Goal: Transaction & Acquisition: Purchase product/service

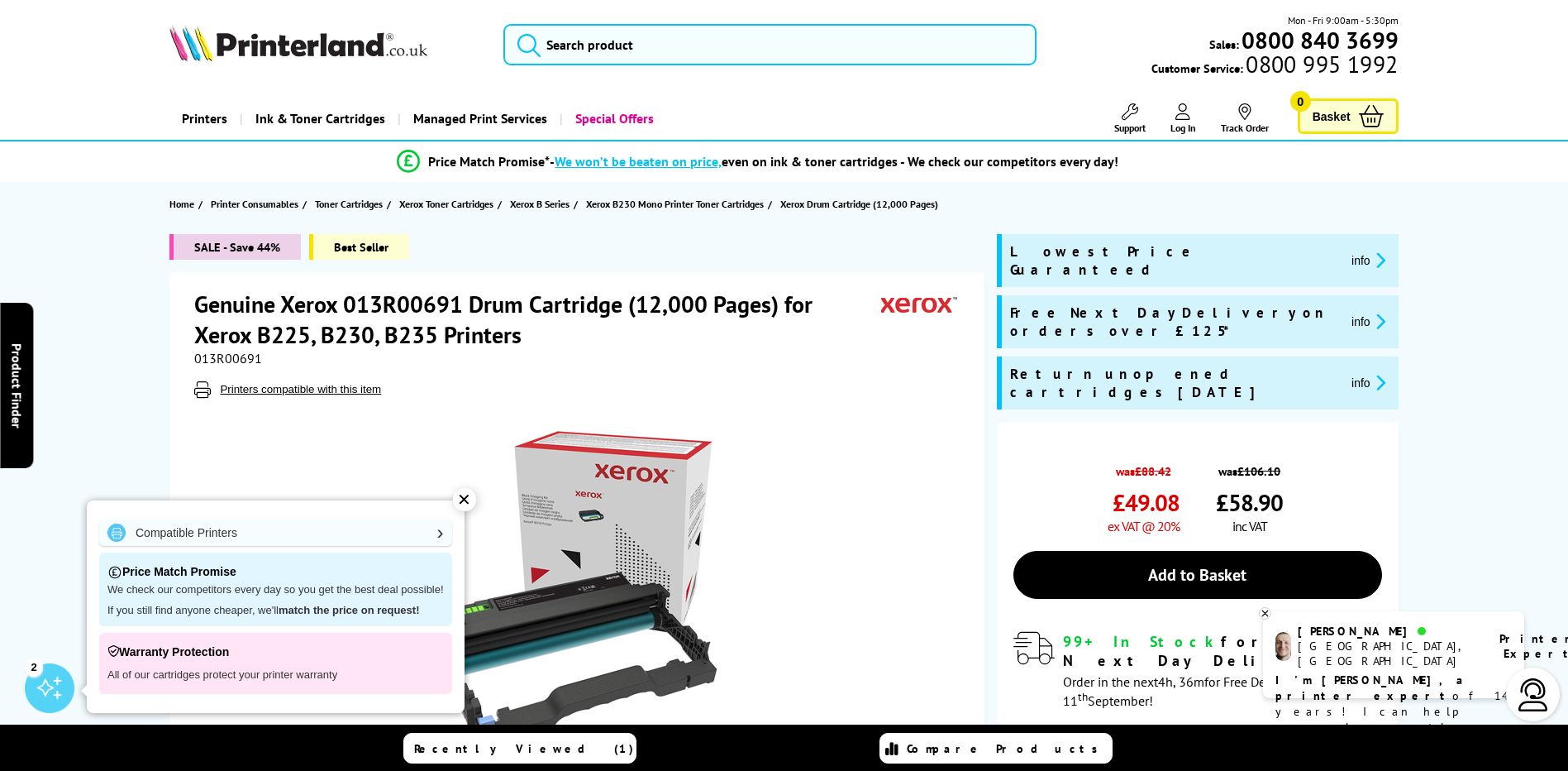
click at [465, 499] on div "✕" at bounding box center [464, 499] width 23 height 23
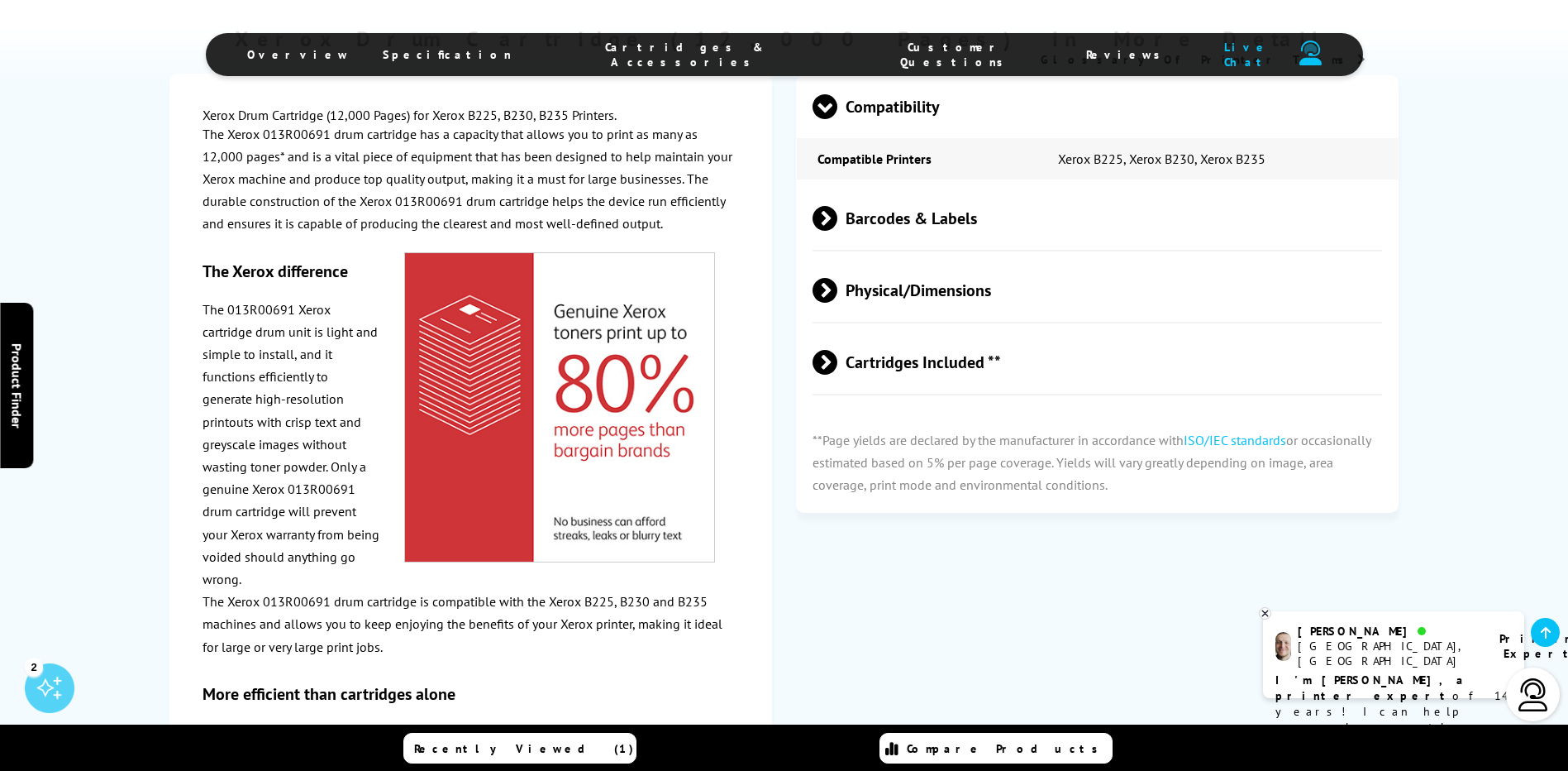
scroll to position [1075, 0]
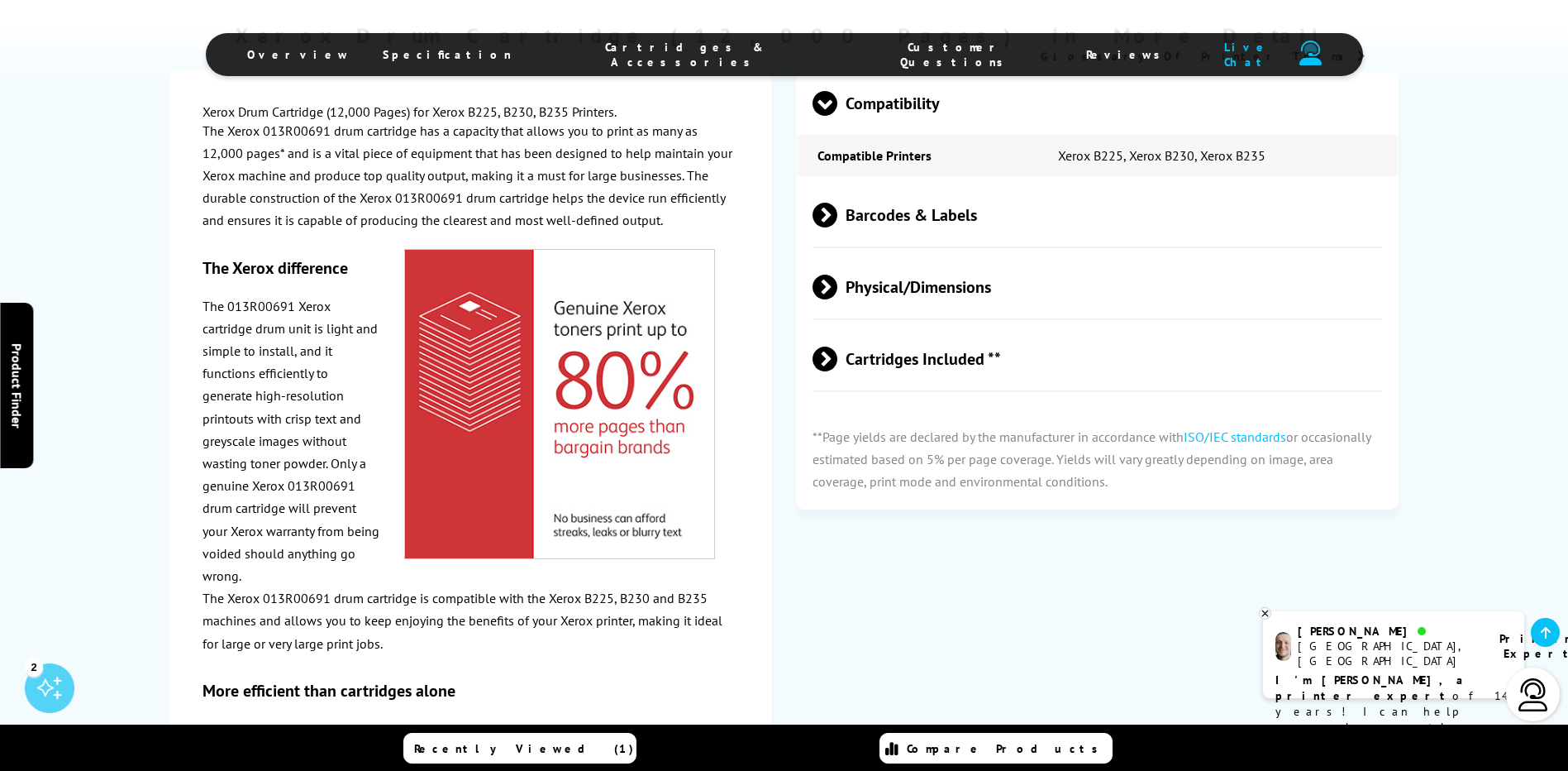
click at [886, 368] on span "Cartridges Included **" at bounding box center [1098, 359] width 570 height 62
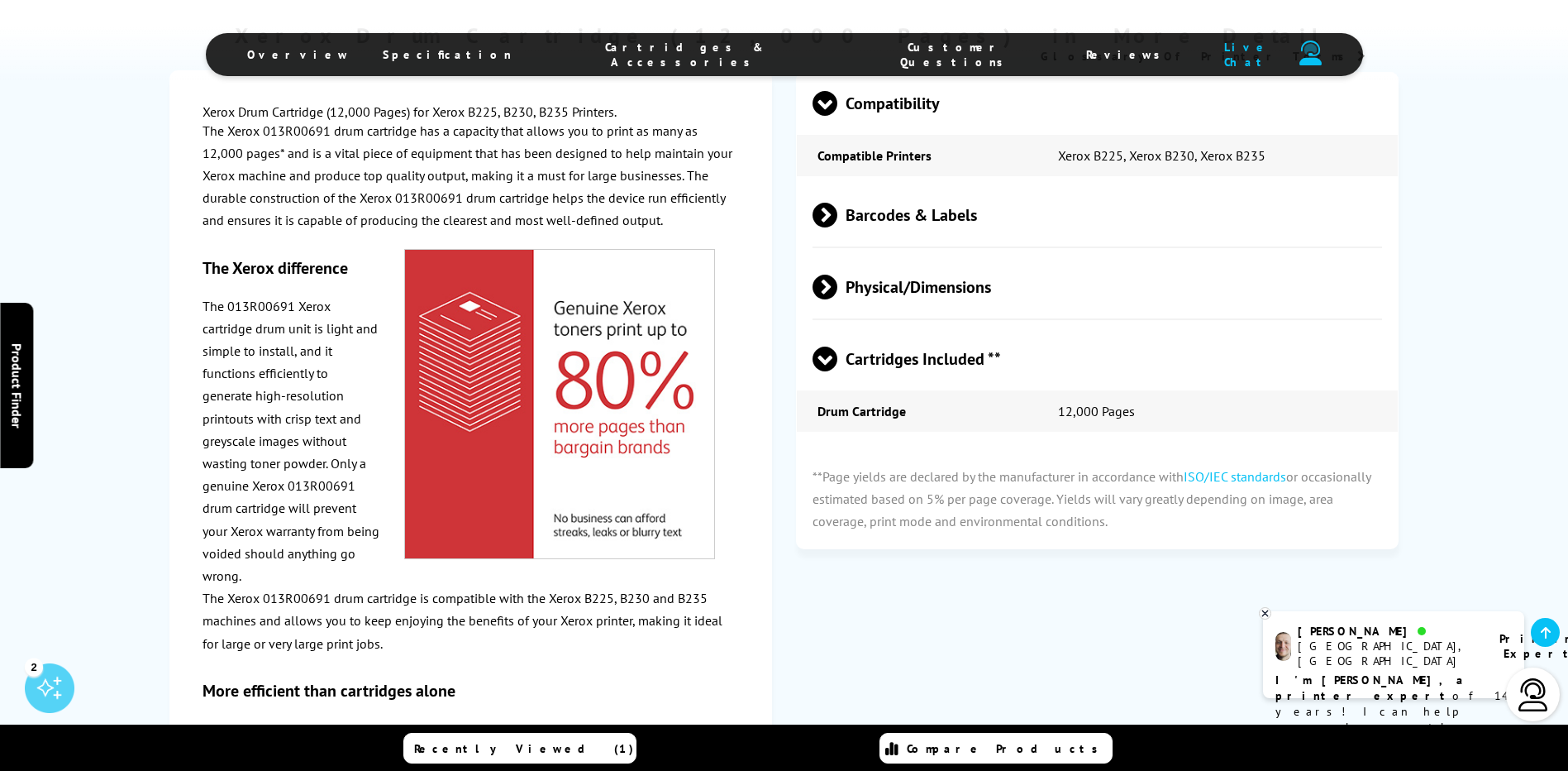
click at [886, 368] on span "Cartridges Included **" at bounding box center [1098, 359] width 570 height 62
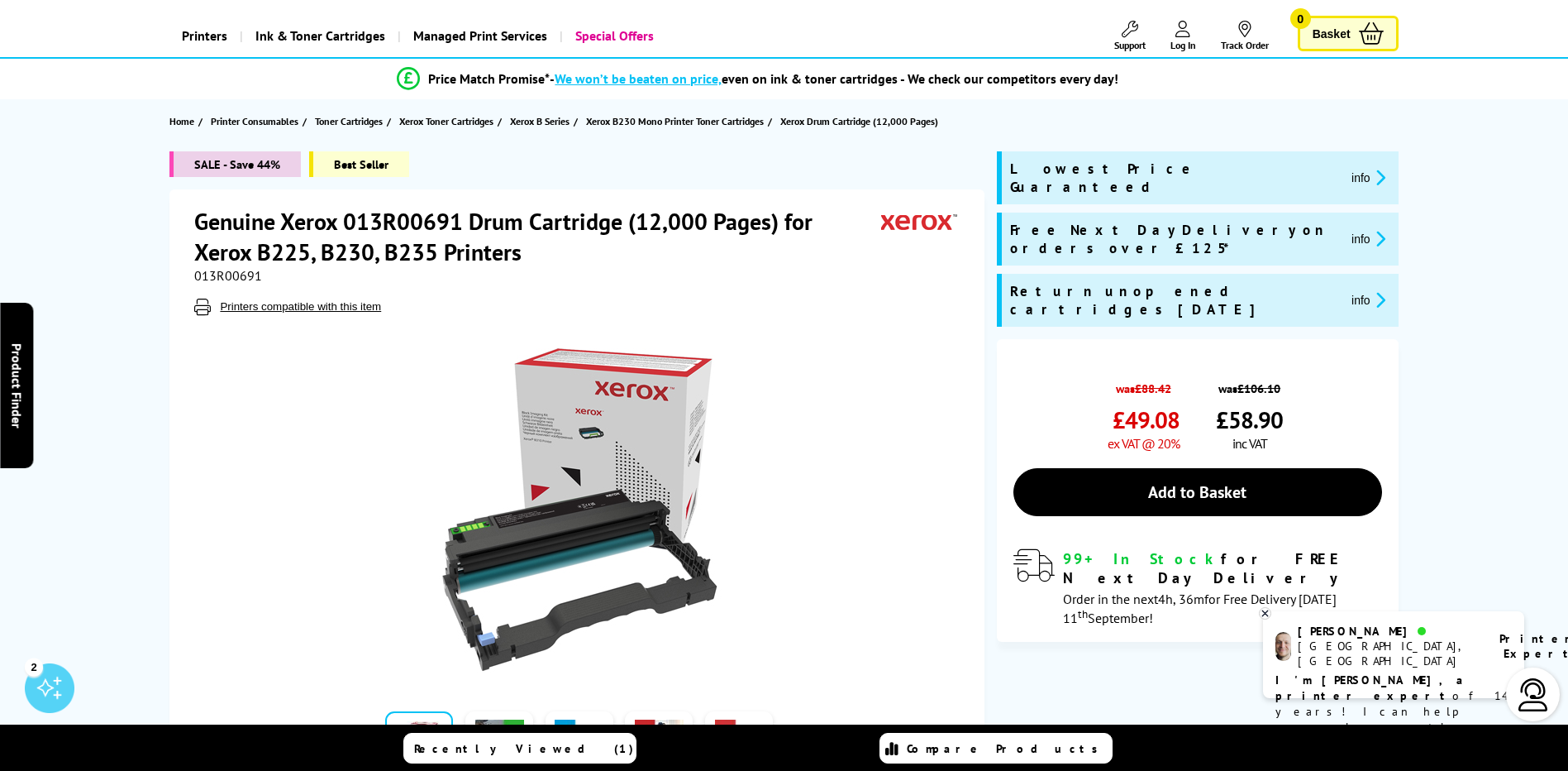
scroll to position [0, 0]
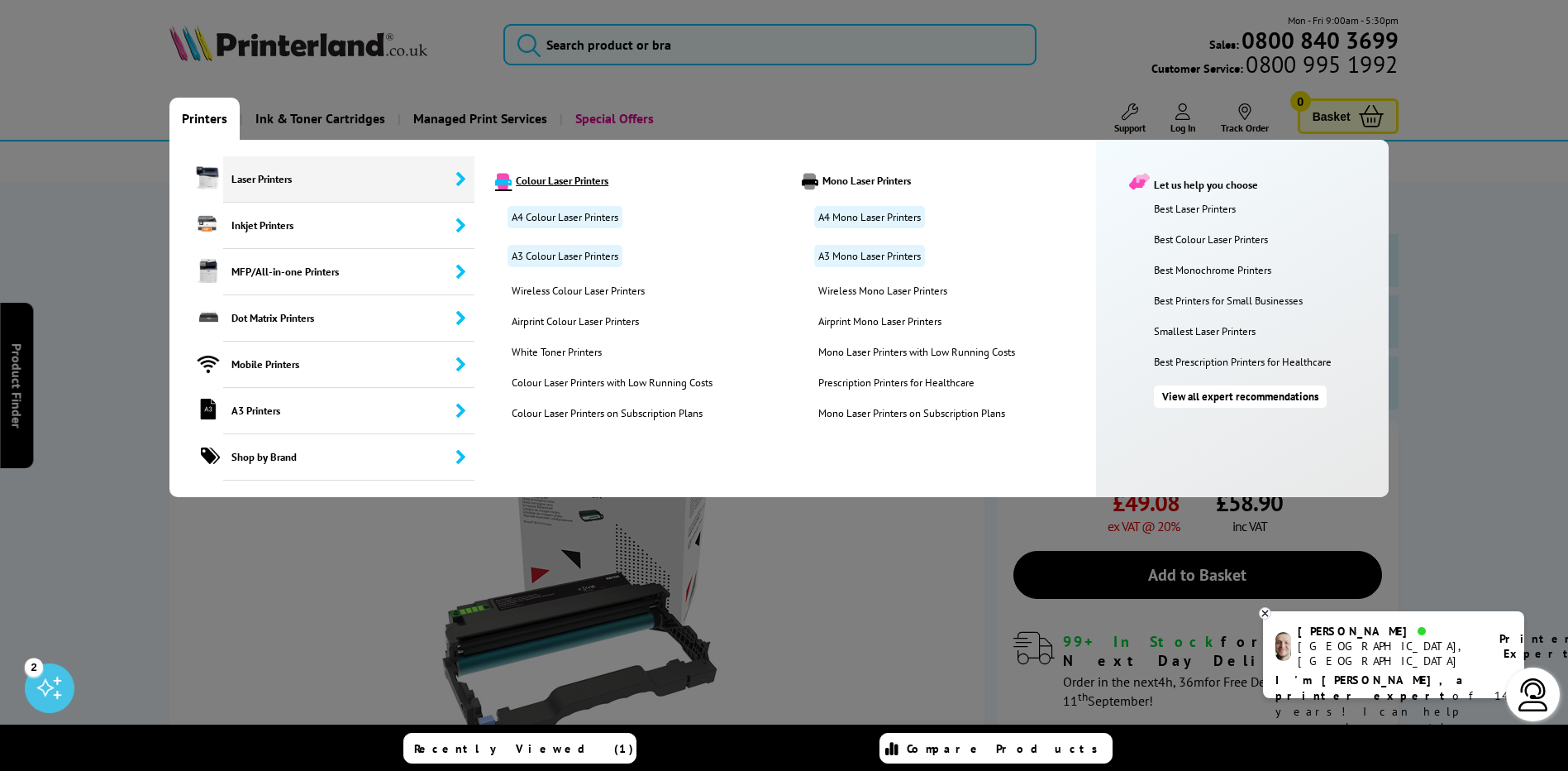
click at [571, 176] on link "Colour Laser Printers" at bounding box center [635, 180] width 305 height 16
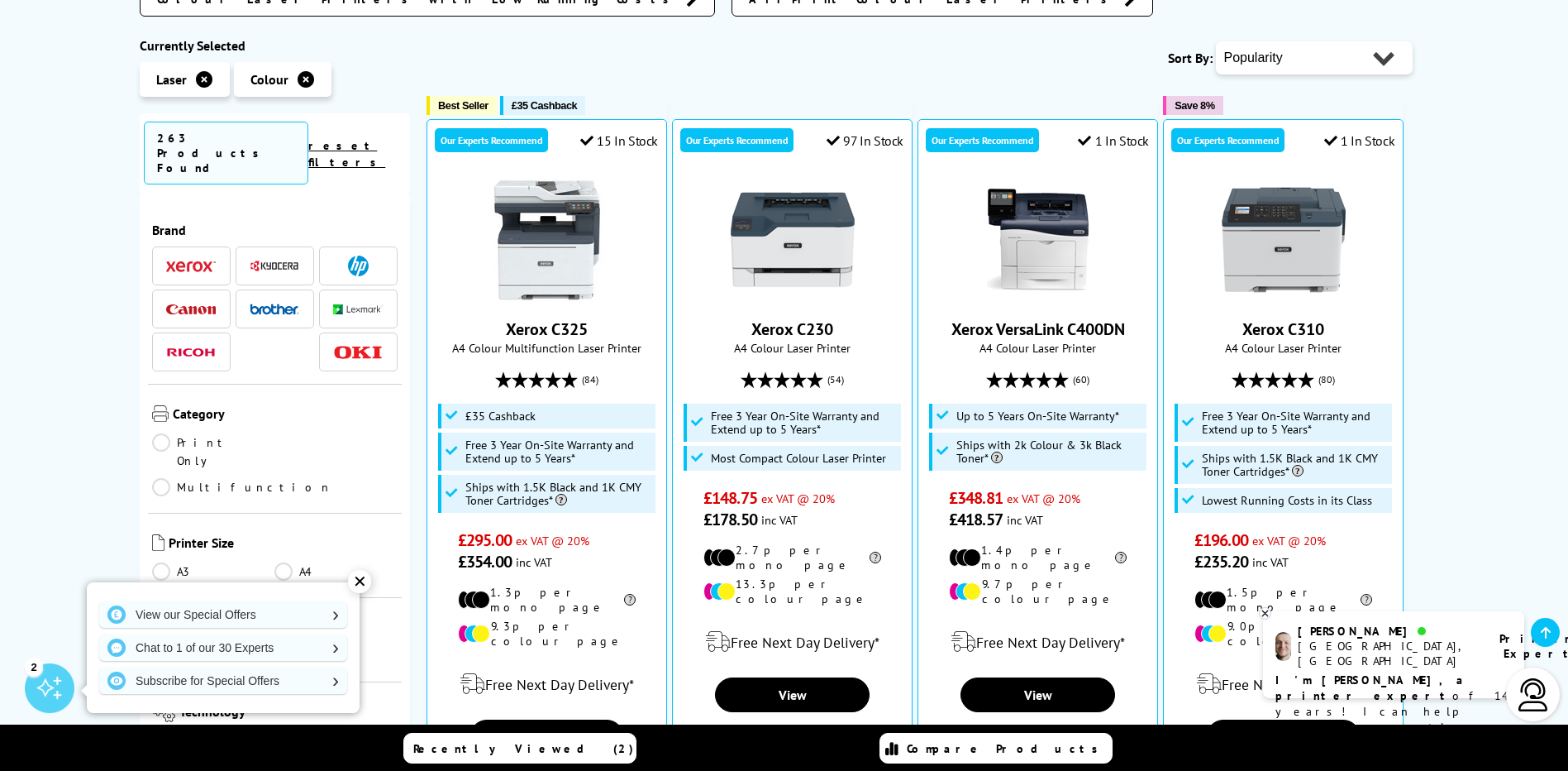
scroll to position [661, 0]
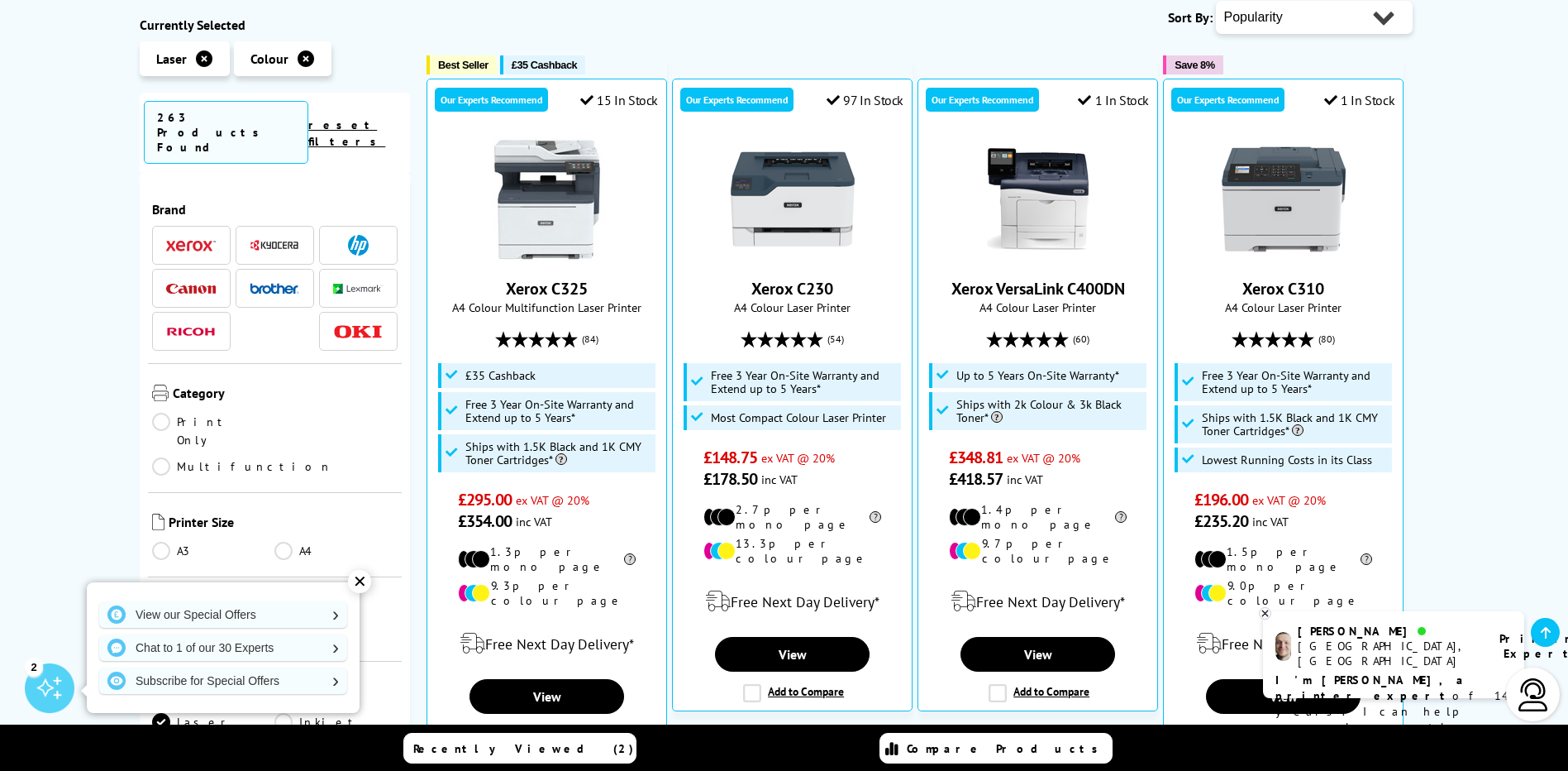
click at [280, 541] on link "A4" at bounding box center [336, 550] width 123 height 18
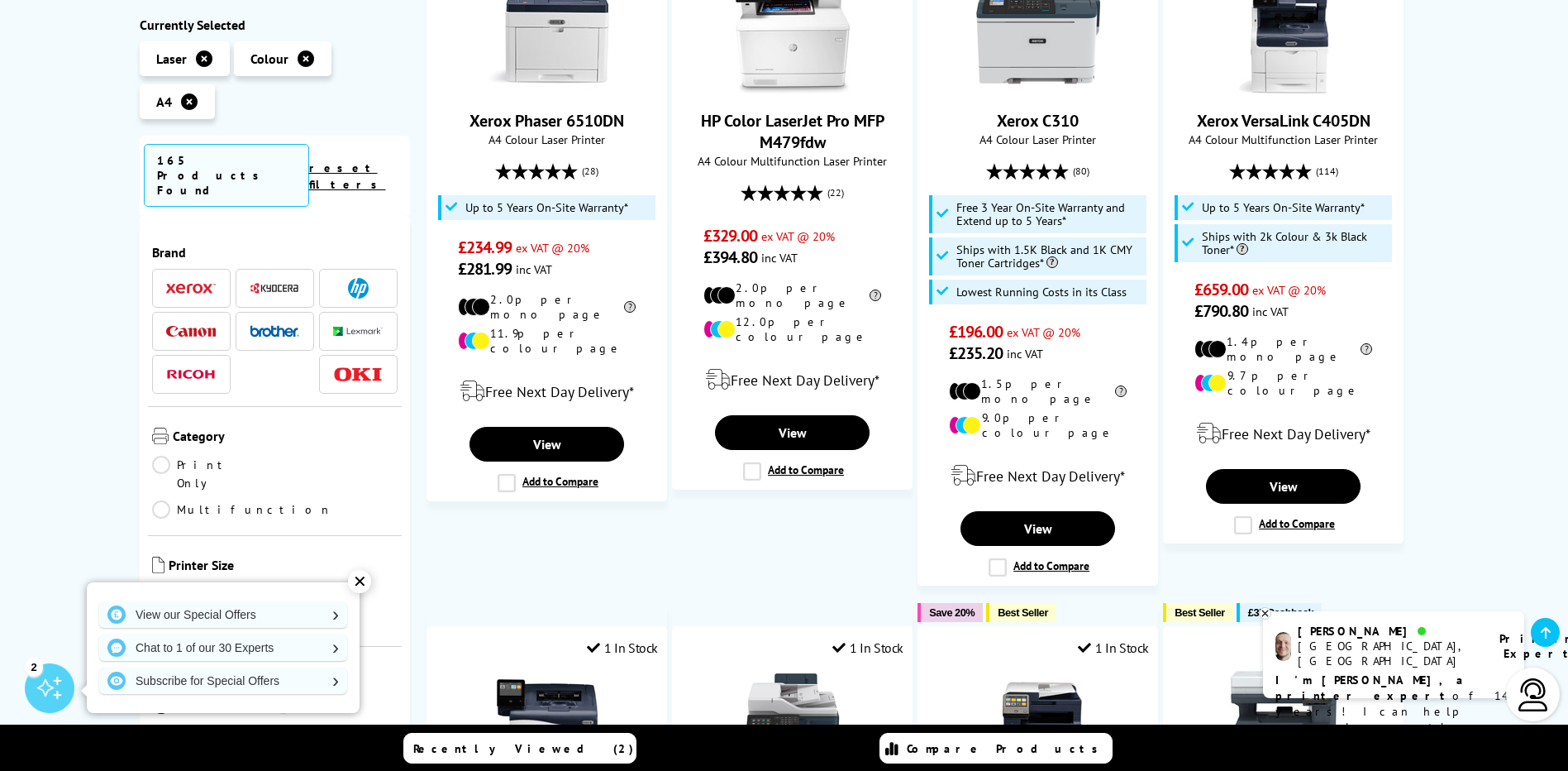
click at [286, 501] on link "Multifunction" at bounding box center [242, 509] width 180 height 18
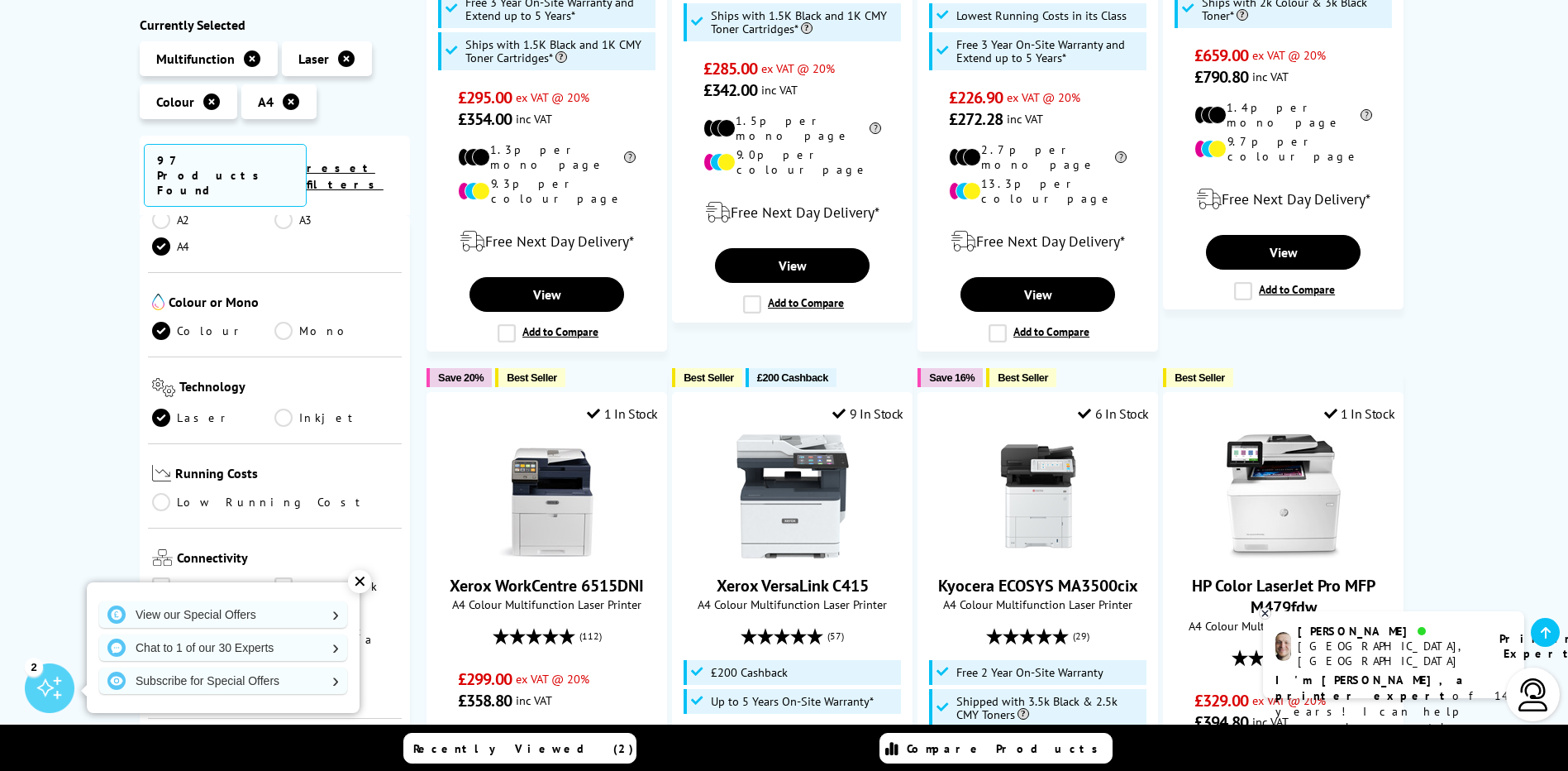
scroll to position [414, 0]
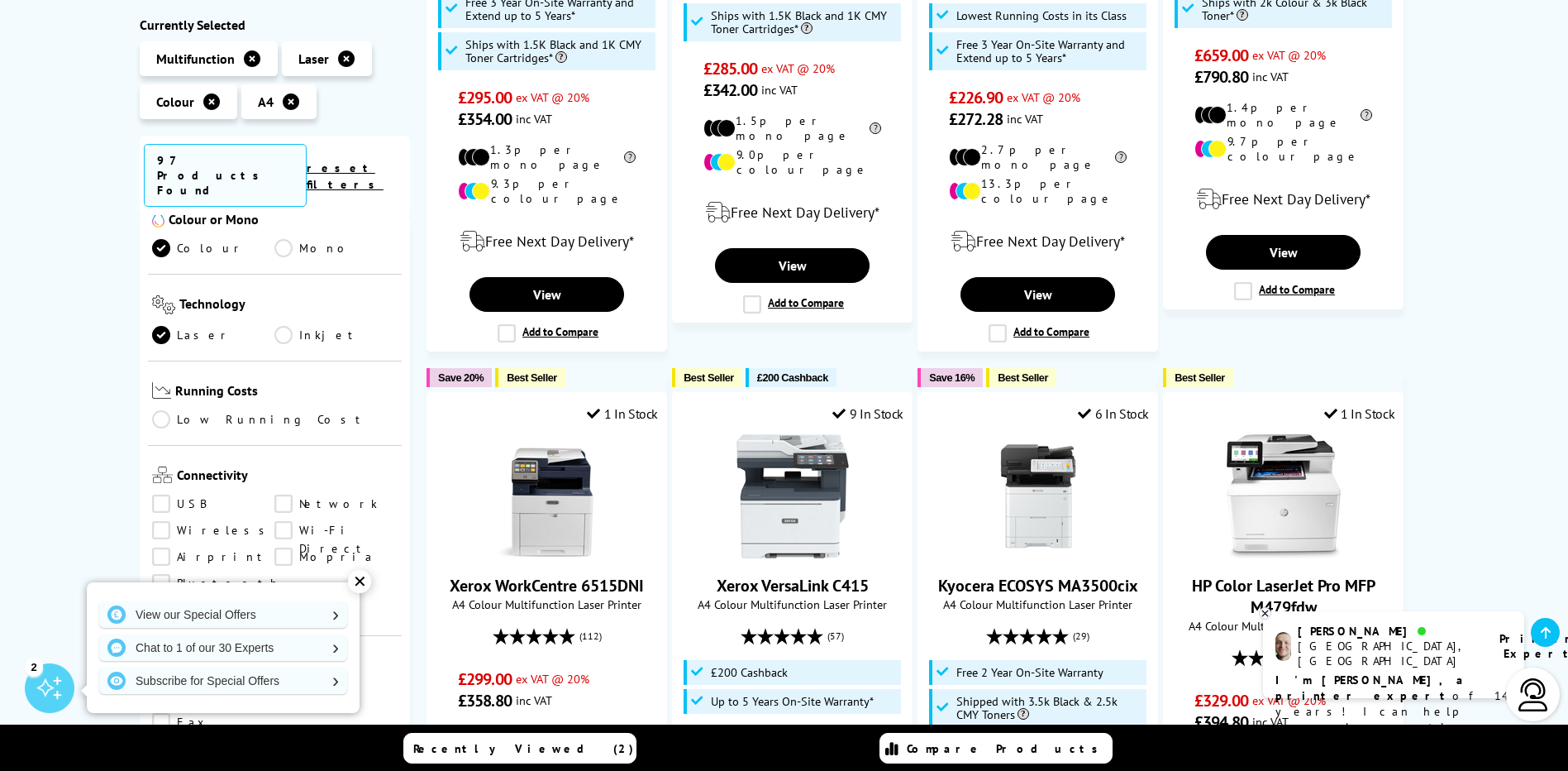
click at [159, 411] on link "Low Running Cost" at bounding box center [274, 420] width 246 height 18
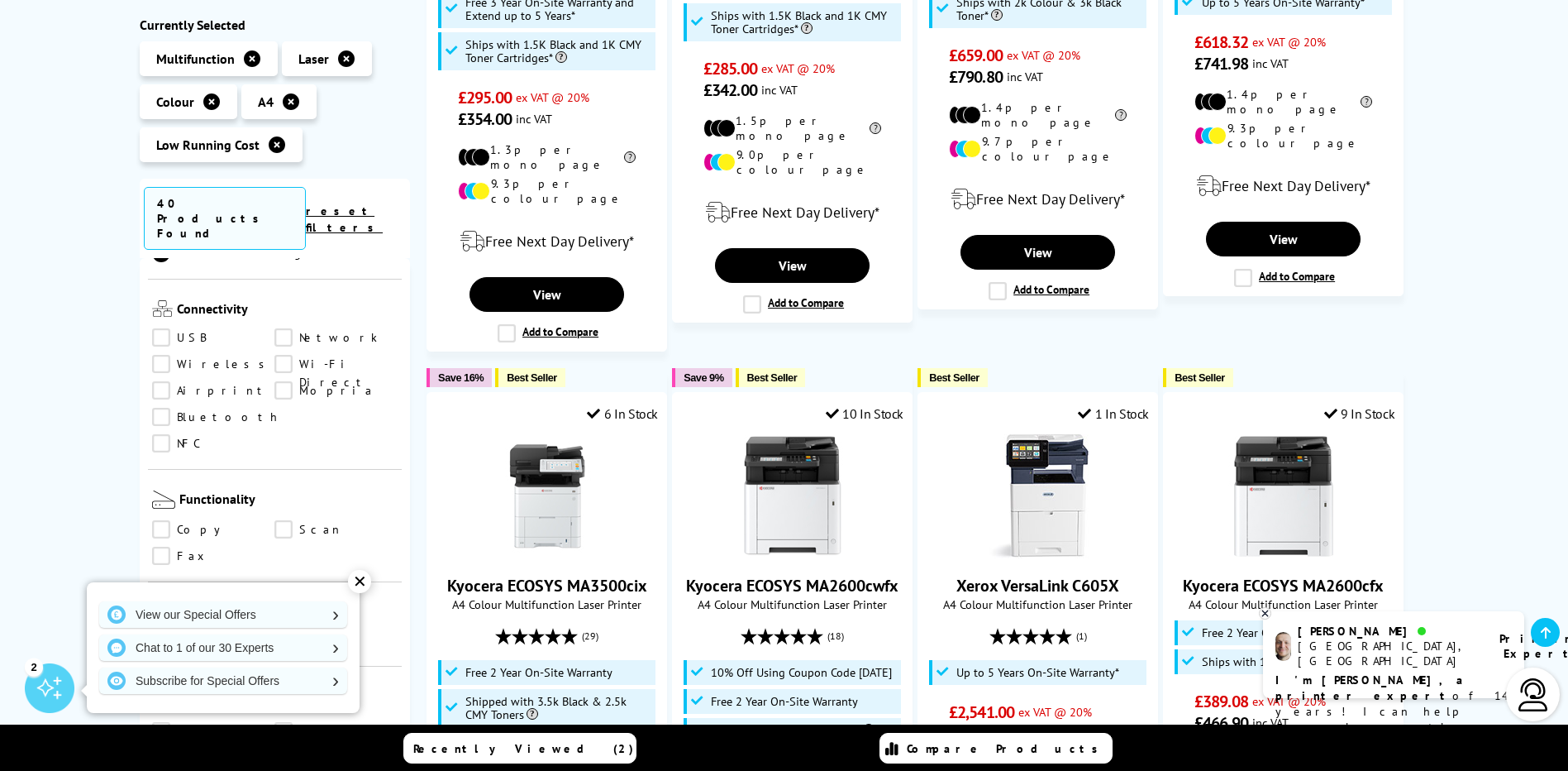
scroll to position [661, 0]
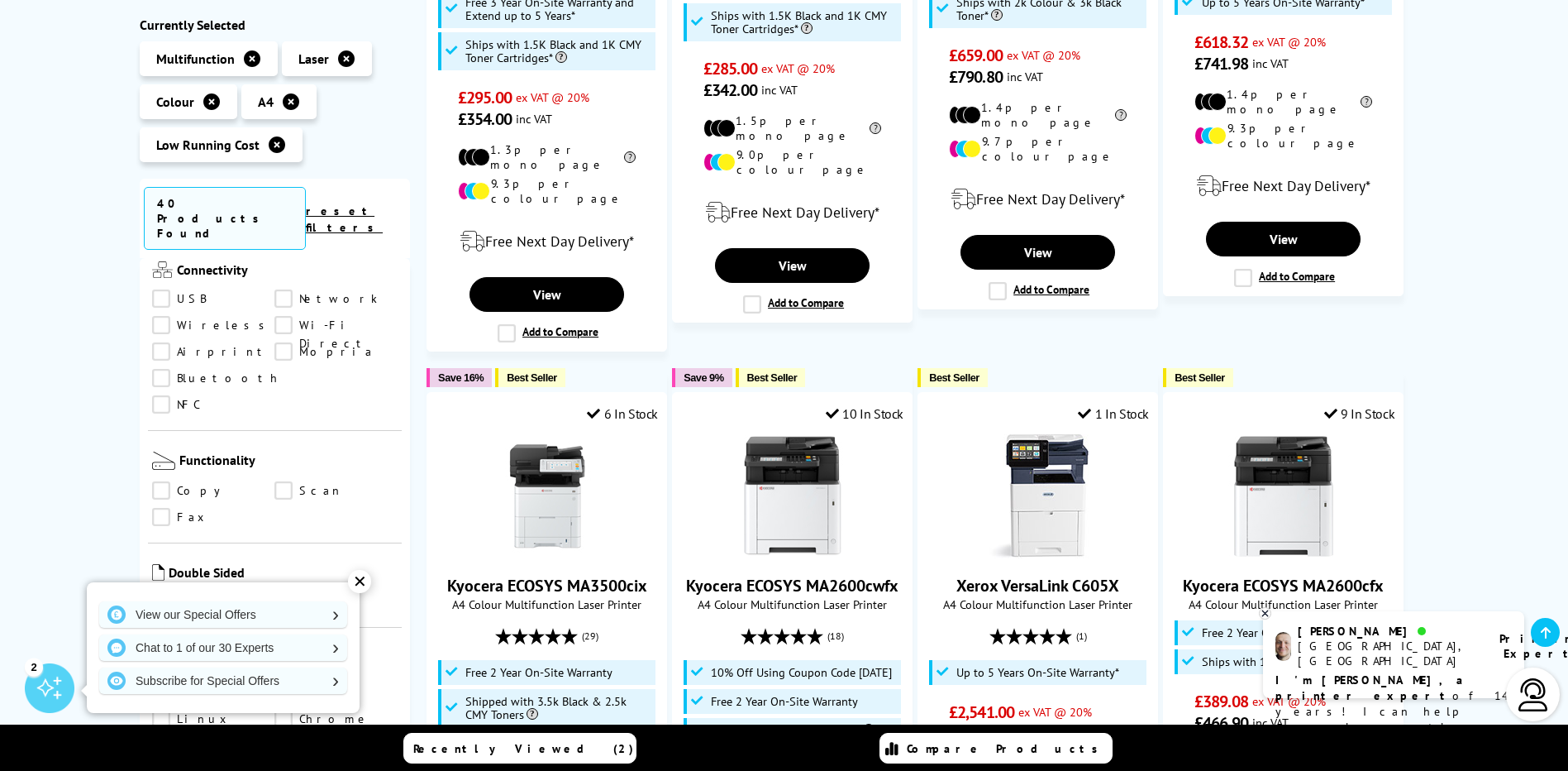
click at [165, 483] on link "Copy" at bounding box center [213, 491] width 123 height 18
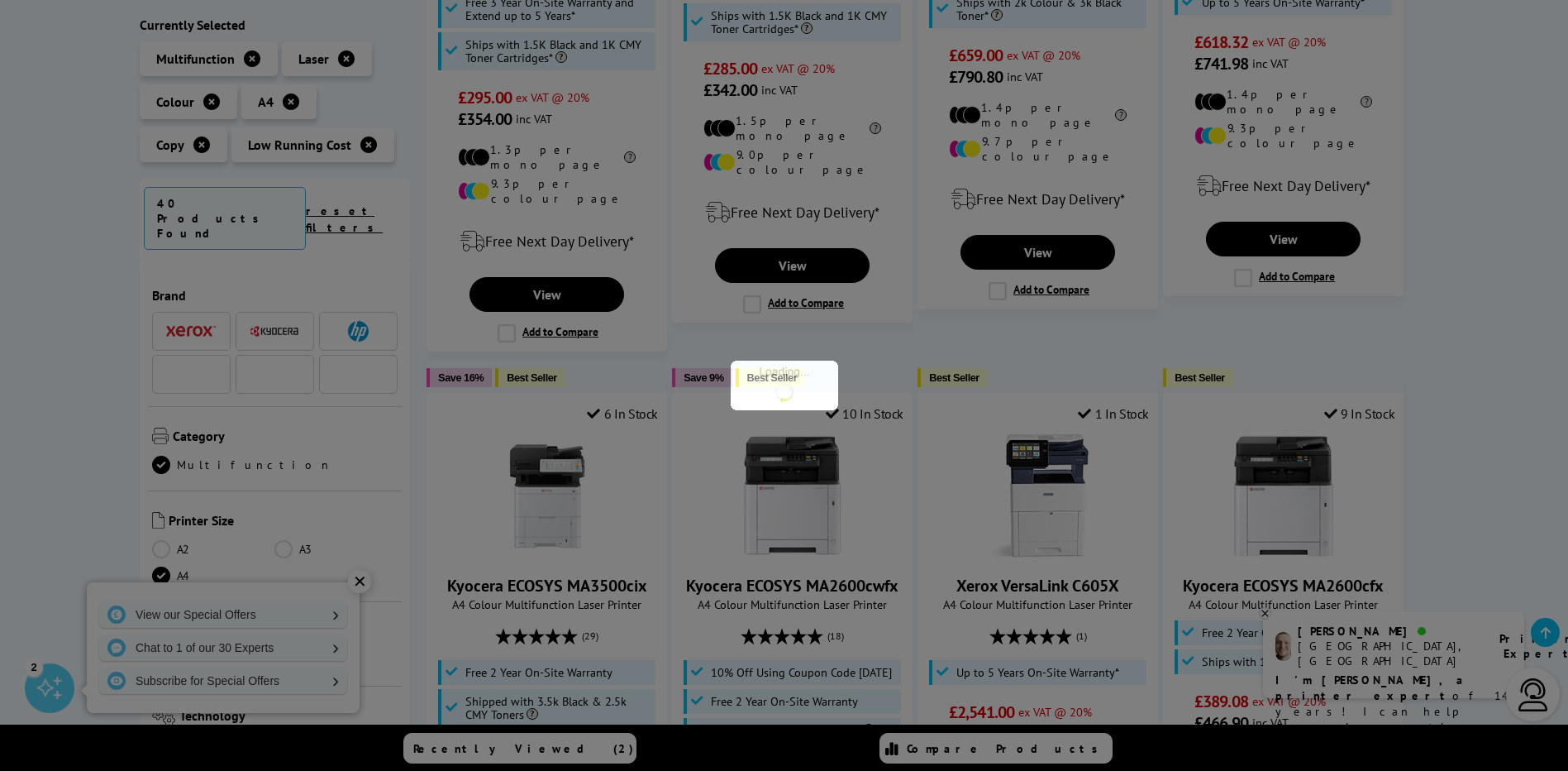
scroll to position [661, 0]
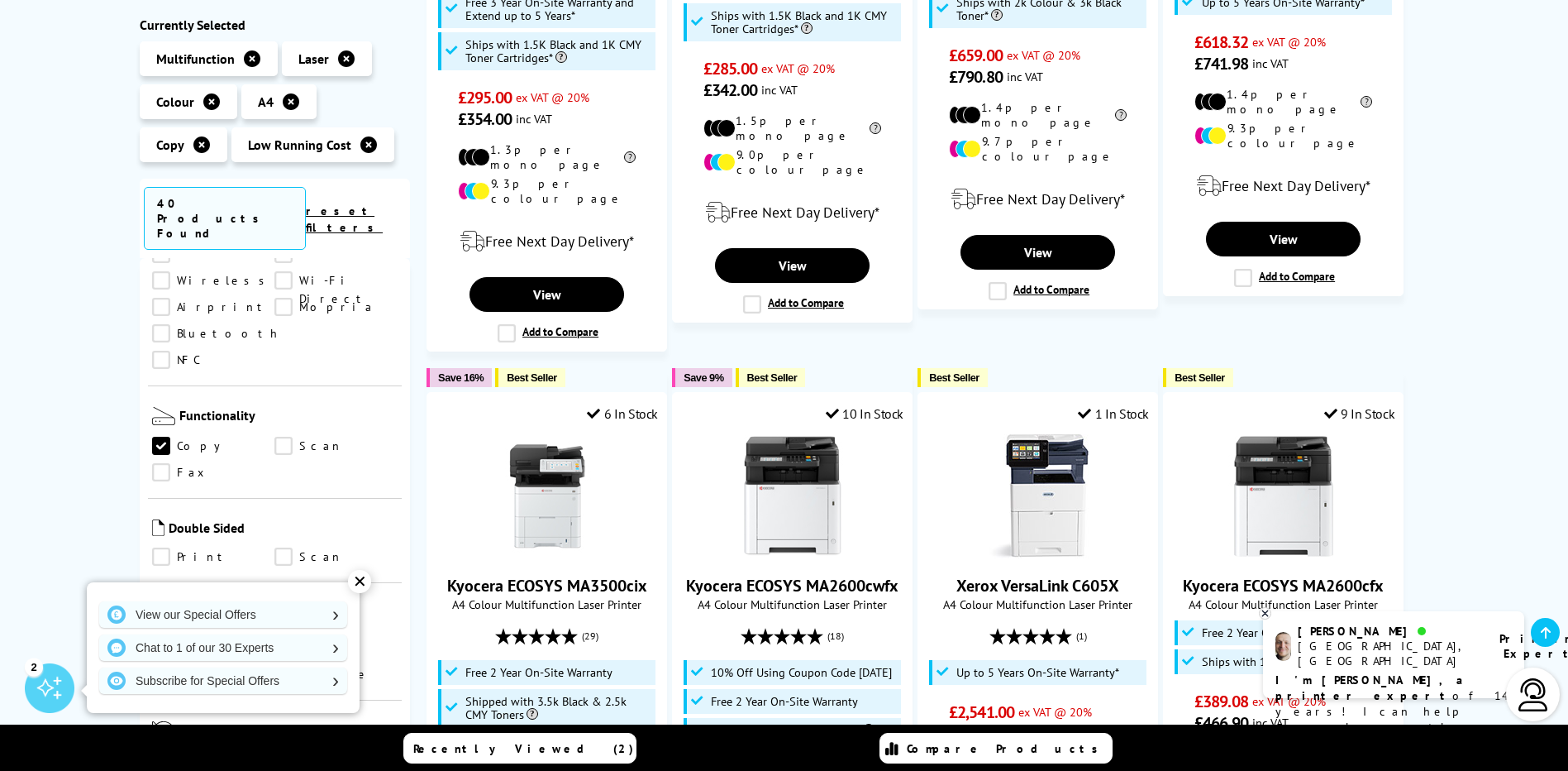
click at [286, 438] on link "Scan" at bounding box center [336, 446] width 123 height 18
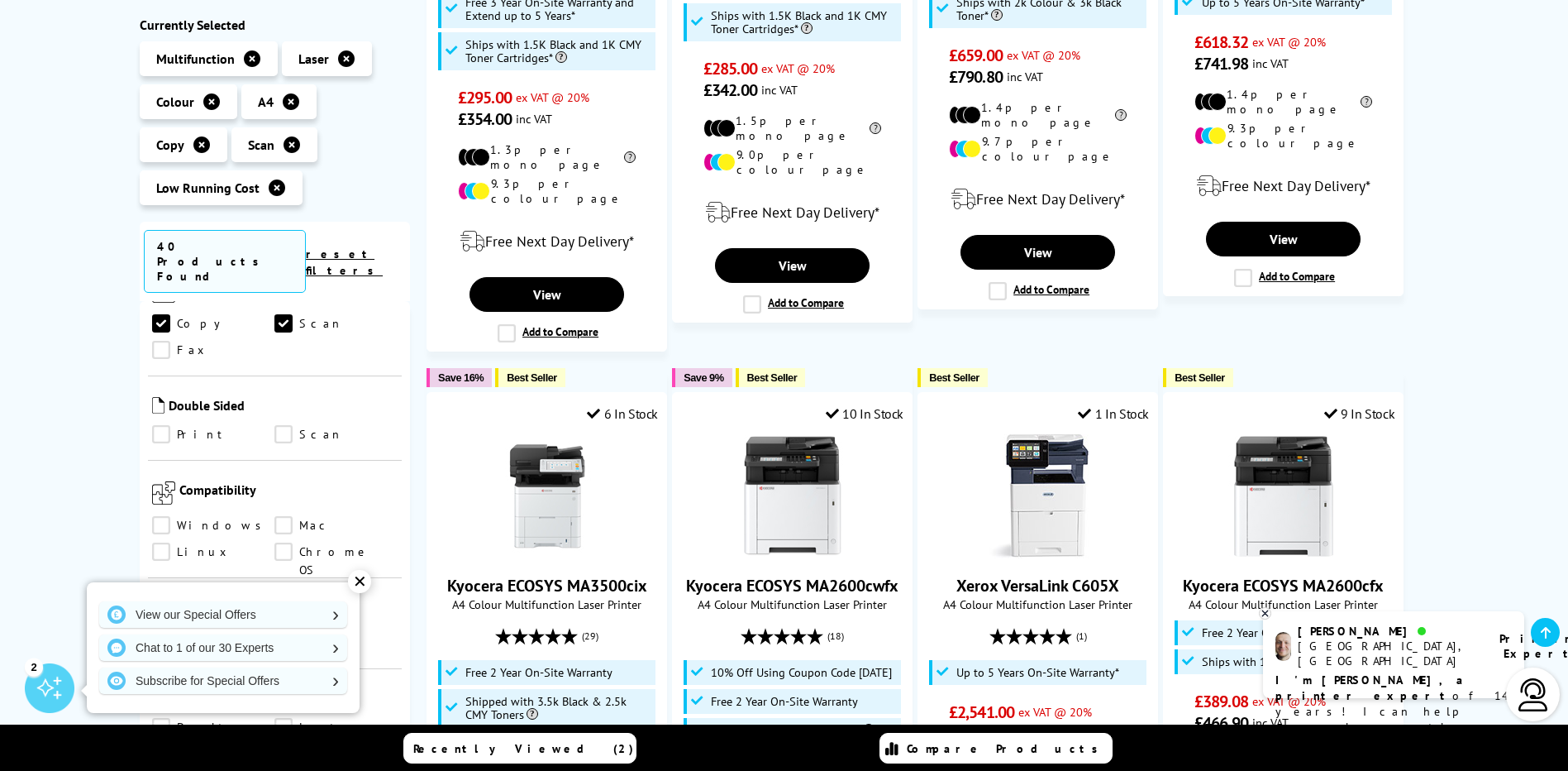
scroll to position [910, 0]
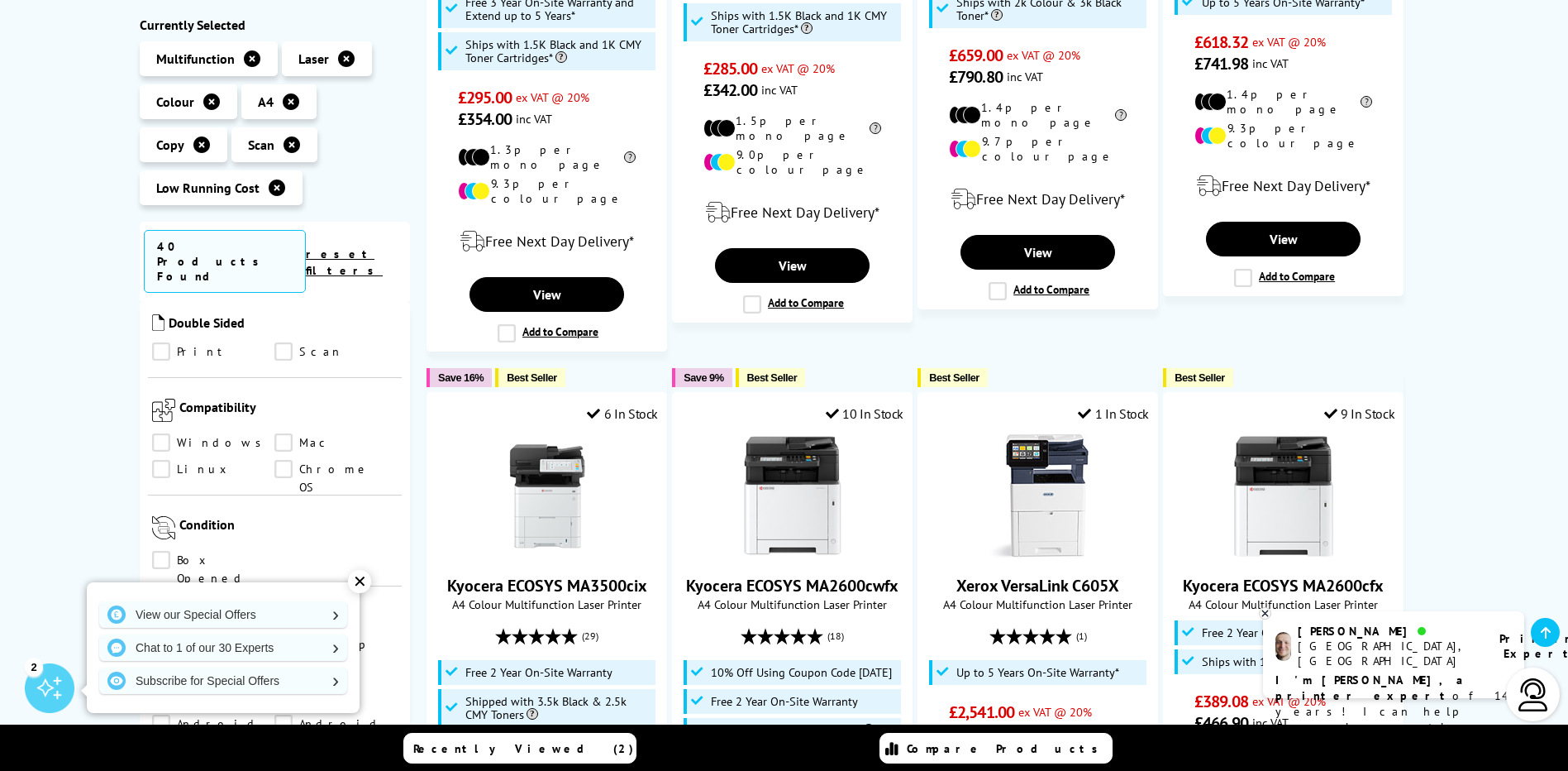
click at [164, 434] on link "Windows" at bounding box center [213, 443] width 123 height 18
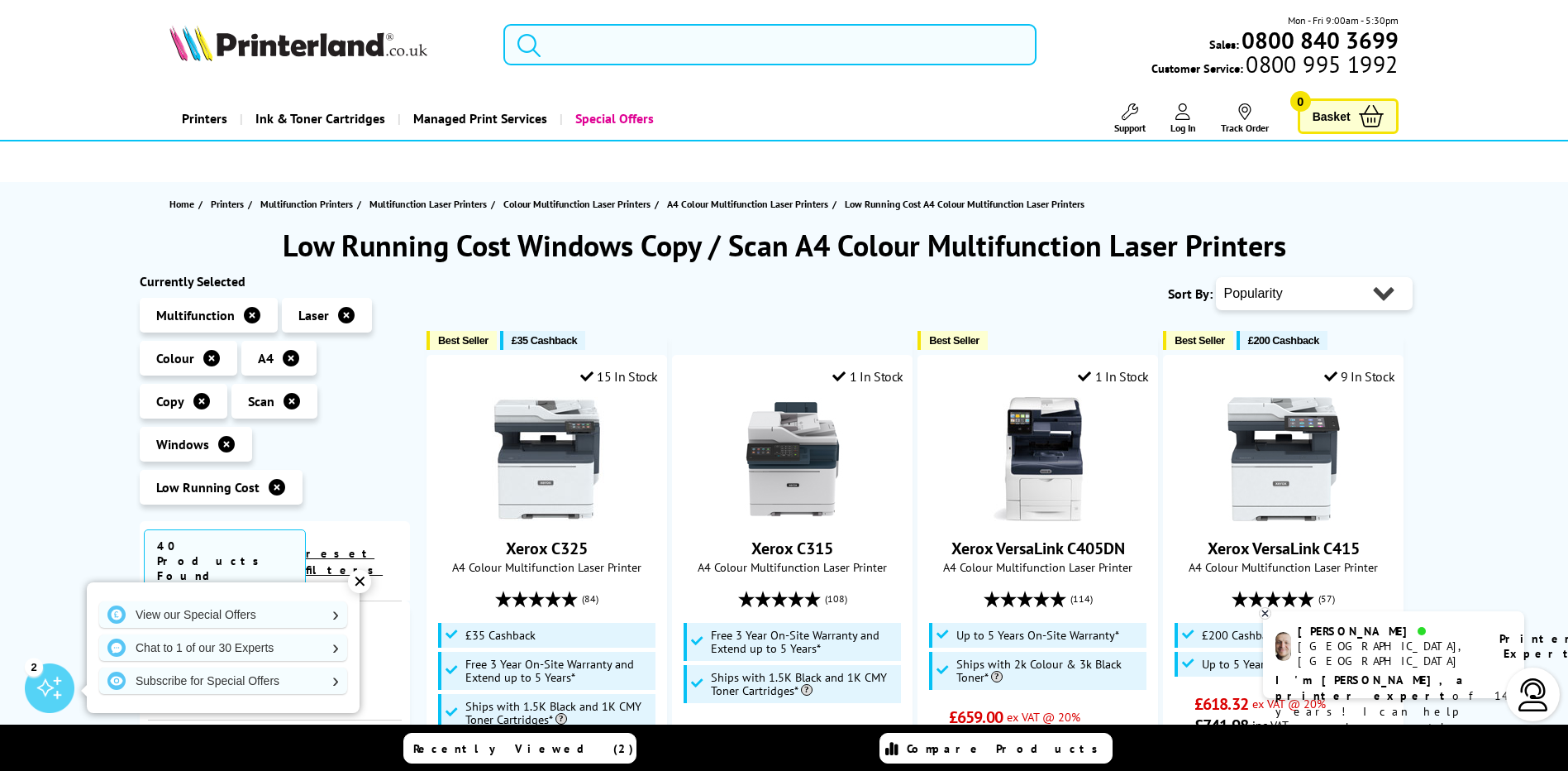
click at [1314, 290] on select "Popularity Rating Price - Low to High Price - High to Low Running Costs - Low t…" at bounding box center [1314, 294] width 197 height 33
select select "Price Ascending"
click at [1216, 277] on select "Popularity Rating Price - Low to High Price - High to Low Running Costs - Low t…" at bounding box center [1314, 294] width 197 height 33
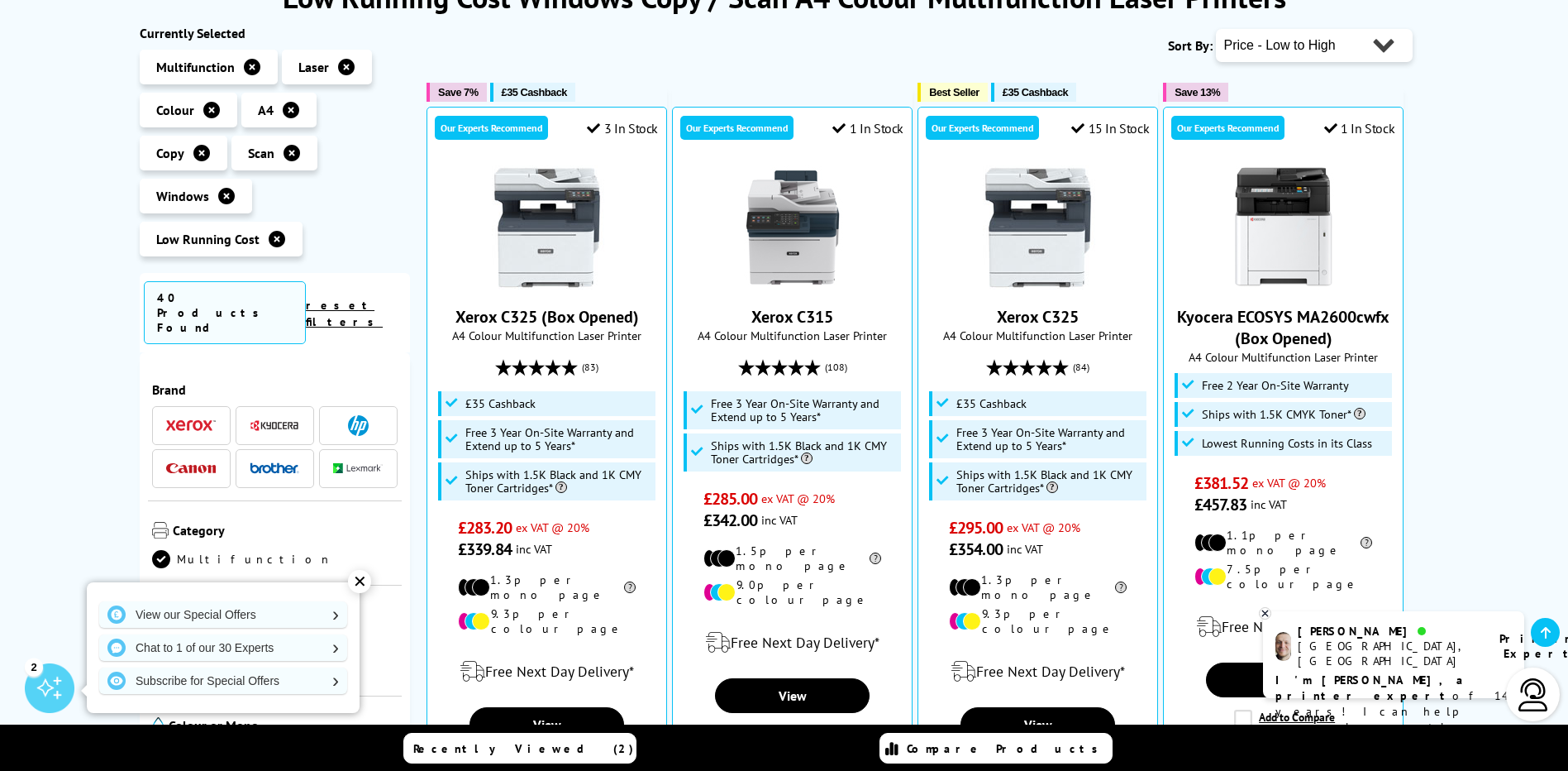
scroll to position [331, 0]
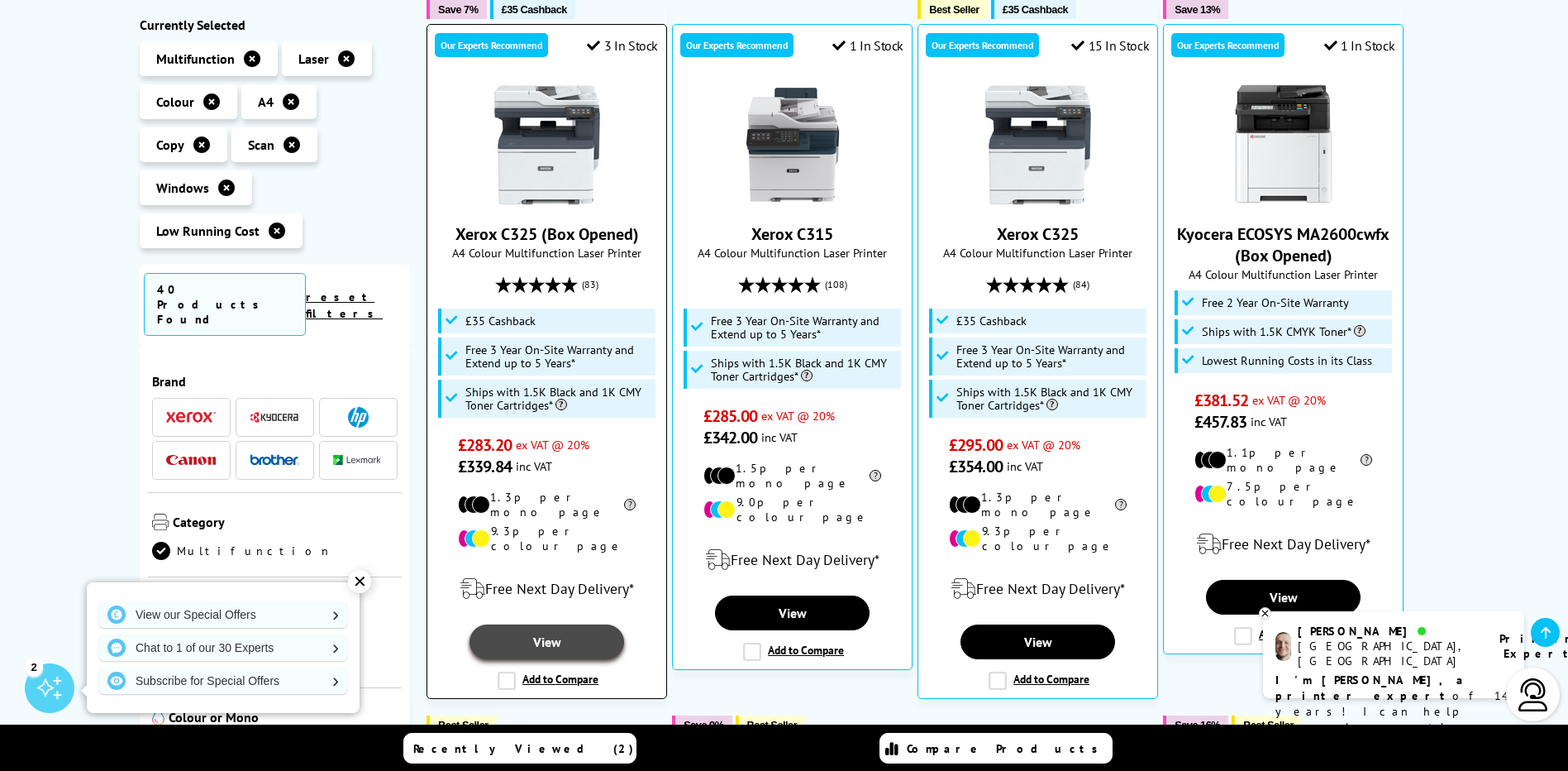
click at [565, 624] on link "View" at bounding box center [546, 641] width 154 height 35
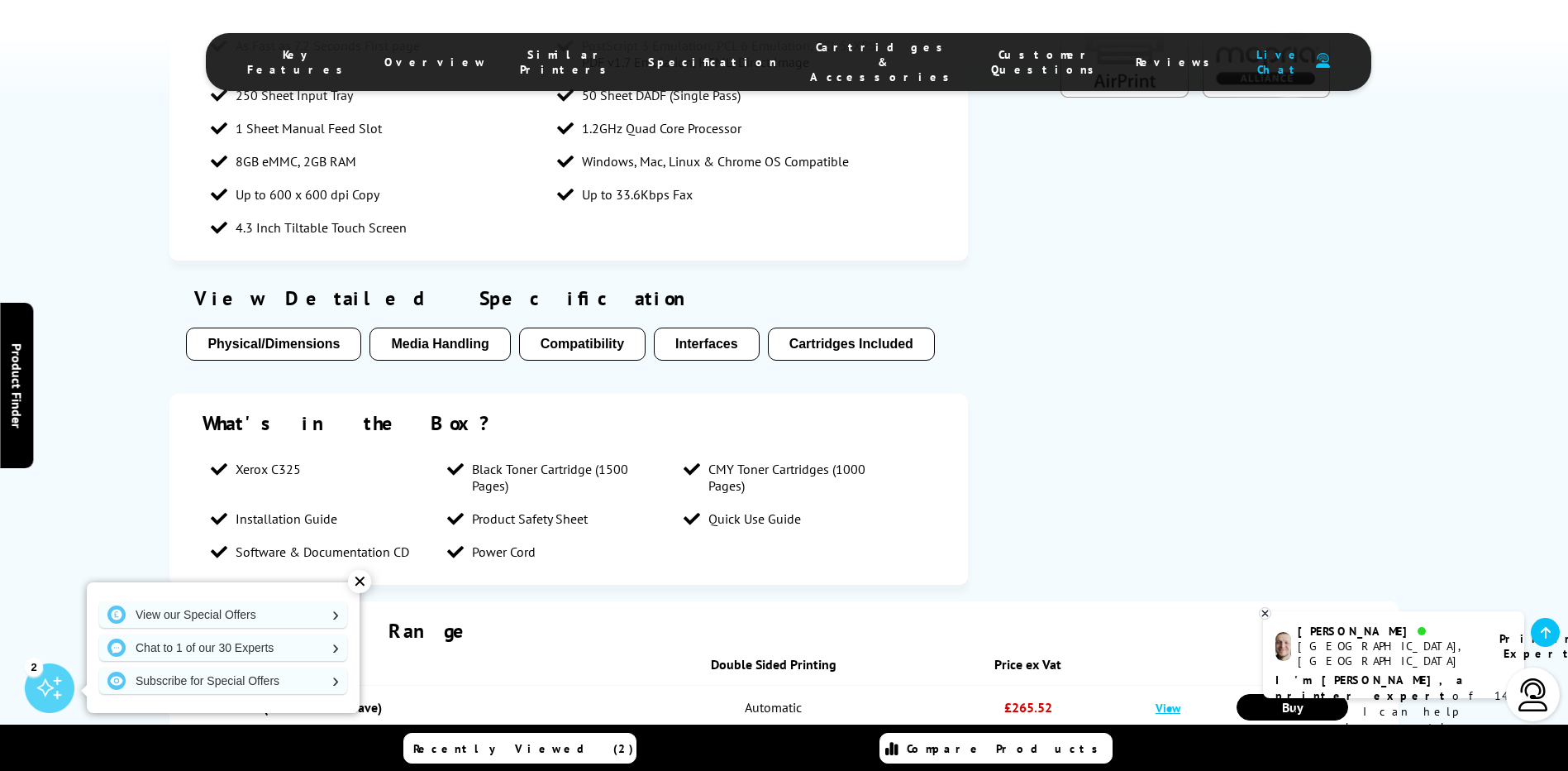
scroll to position [1571, 0]
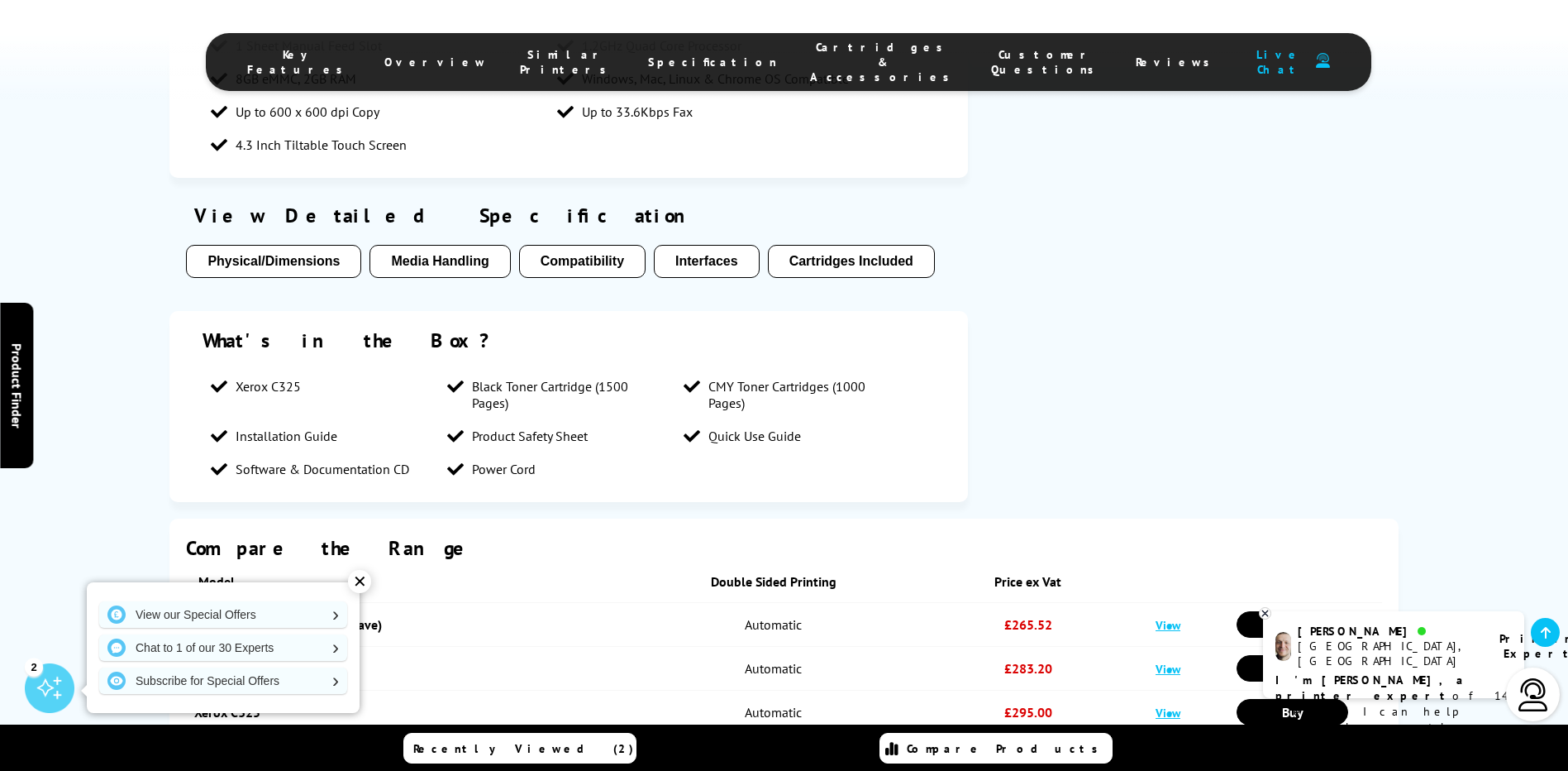
click at [1163, 617] on link "View" at bounding box center [1168, 625] width 25 height 16
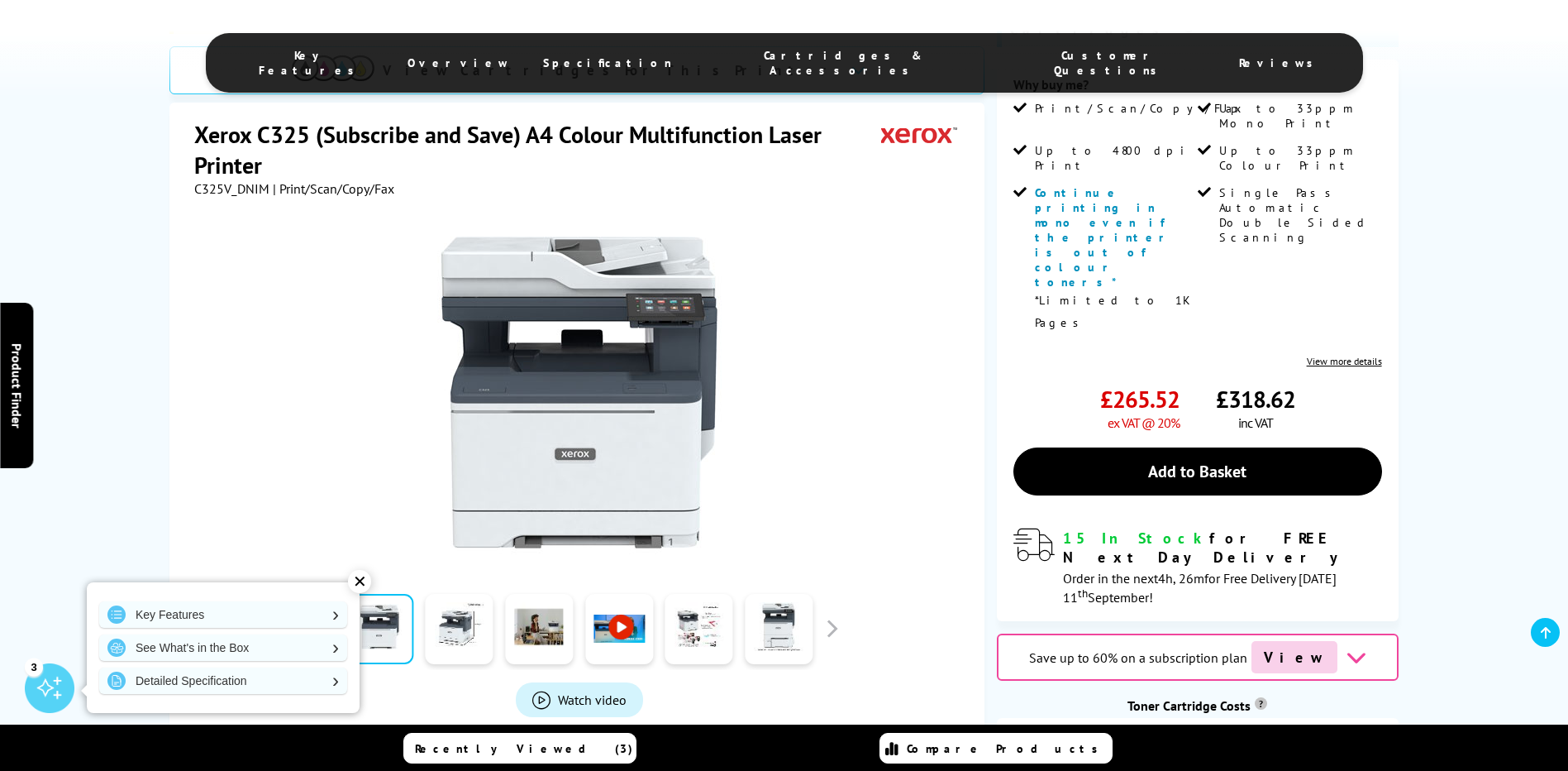
scroll to position [496, 0]
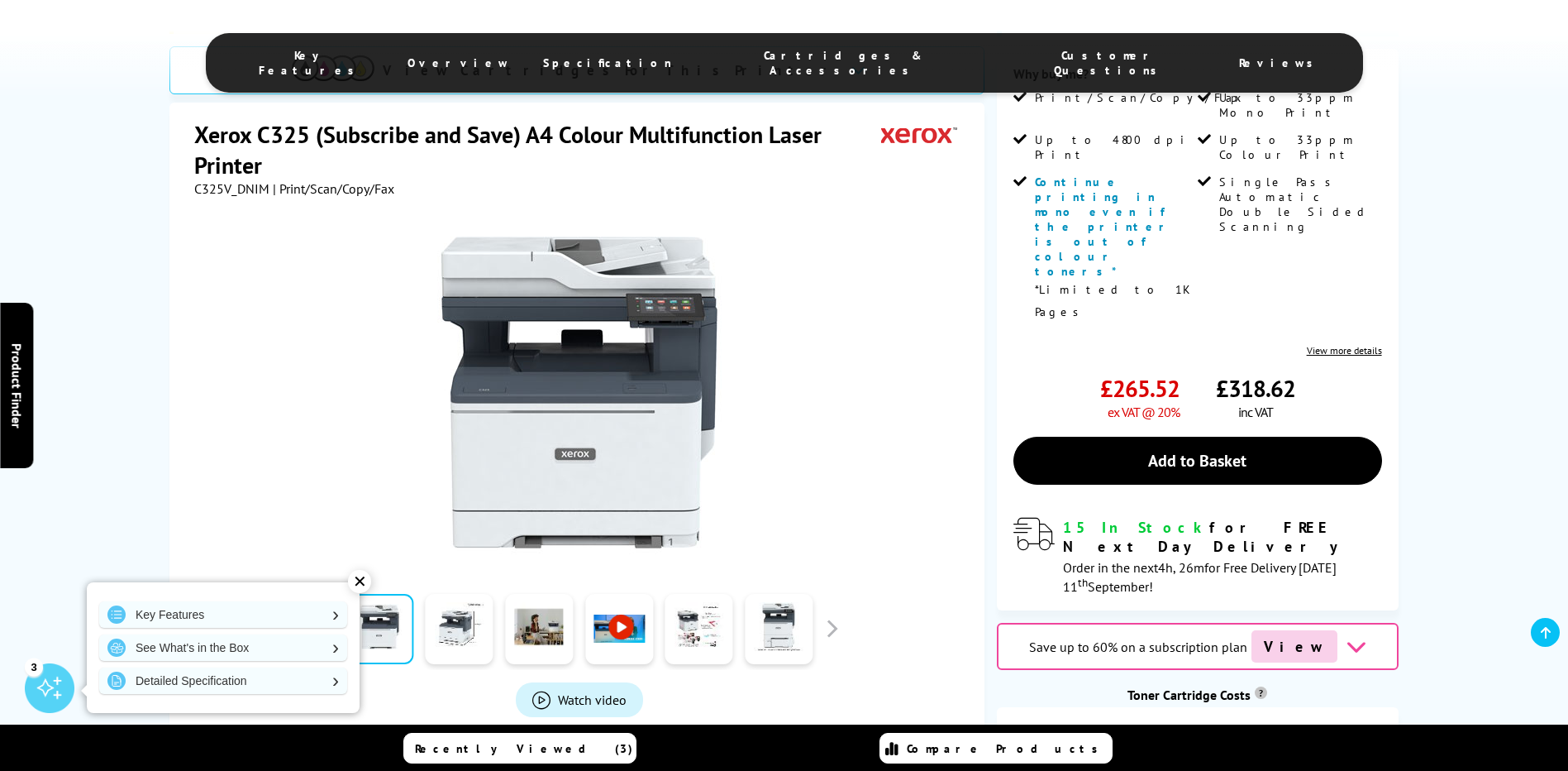
click at [1346, 636] on icon at bounding box center [1357, 647] width 21 height 21
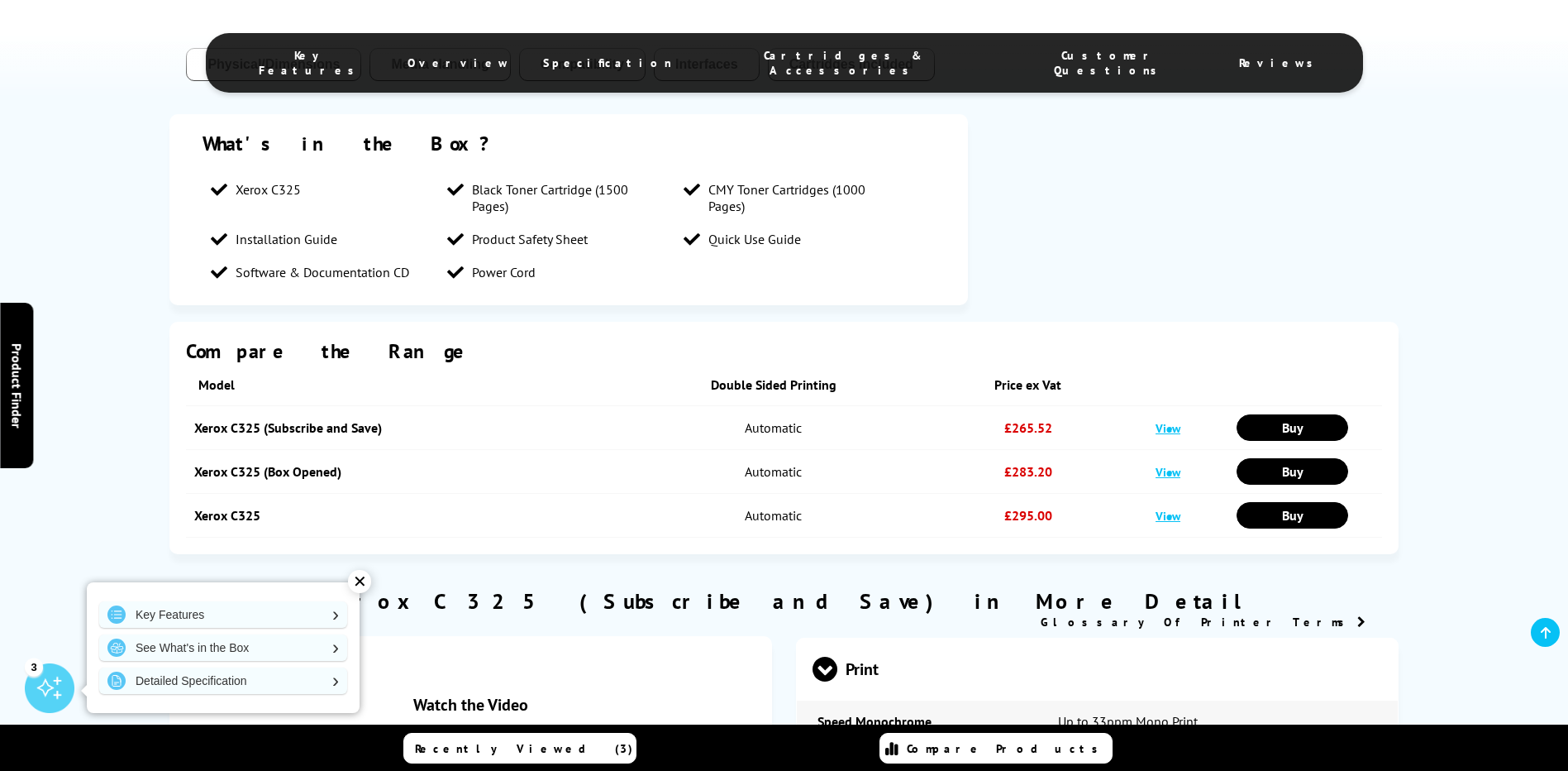
scroll to position [2919, 0]
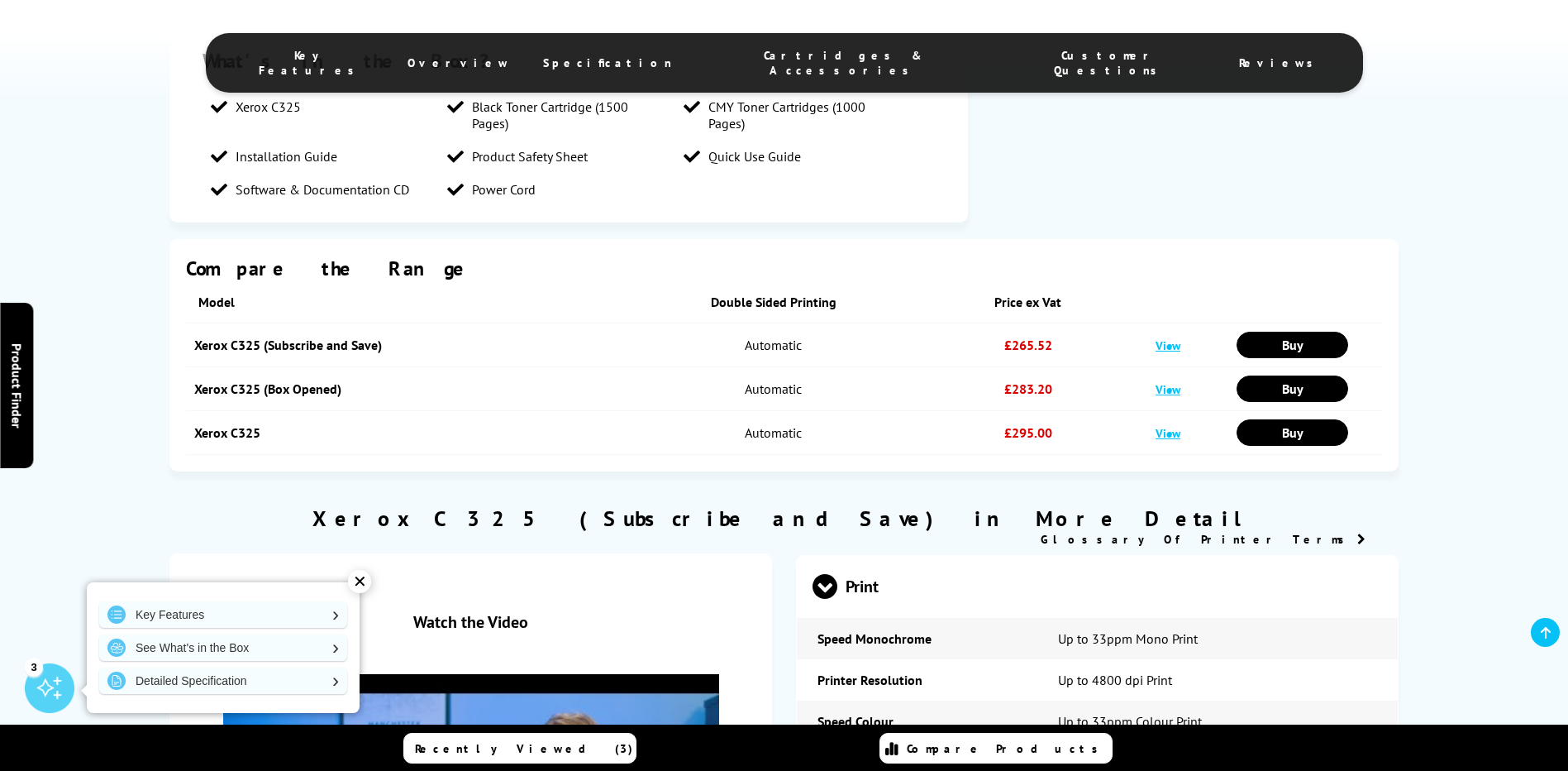
click at [1172, 382] on link "View" at bounding box center [1168, 389] width 25 height 16
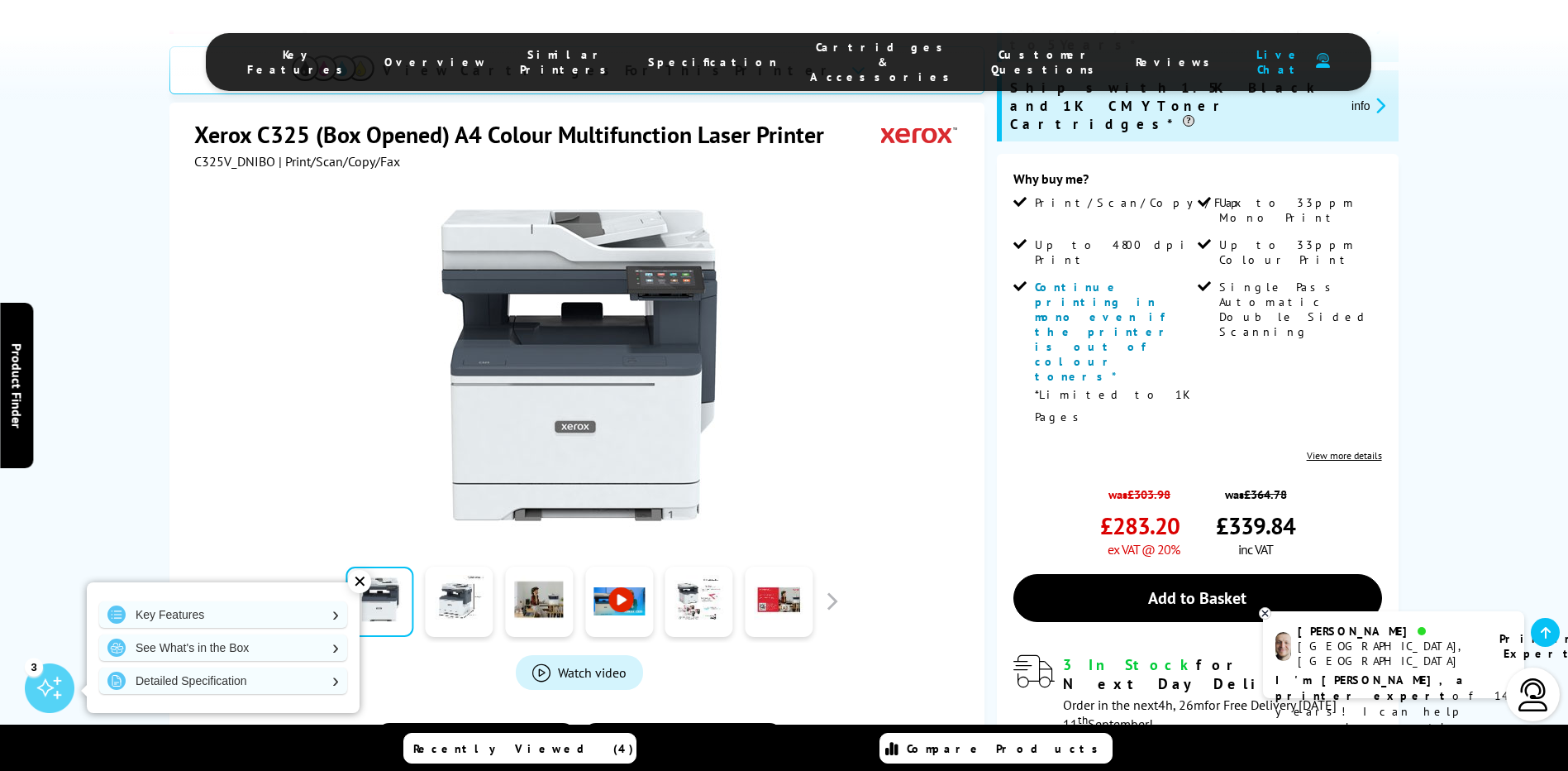
scroll to position [496, 0]
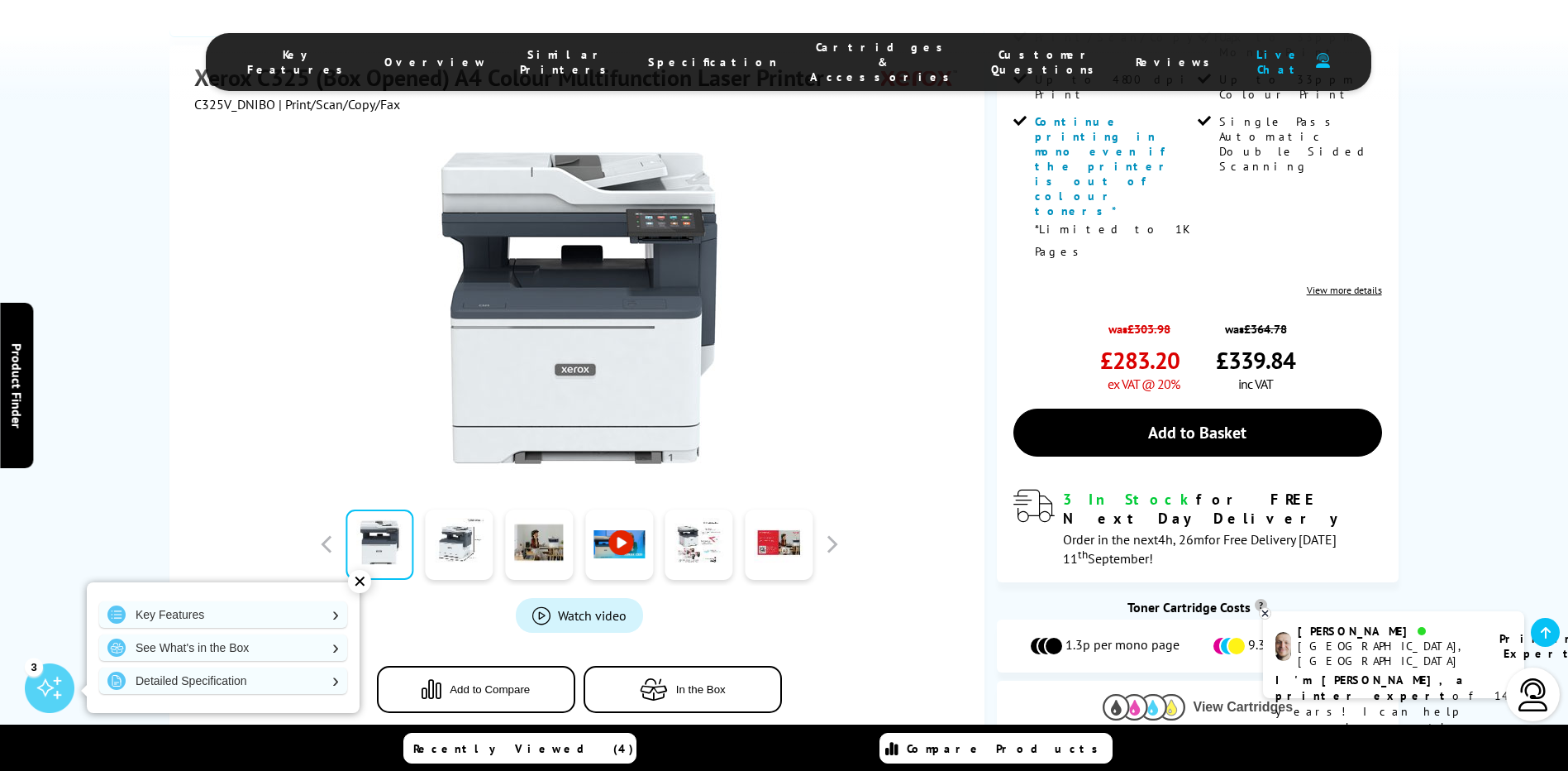
click at [1211, 699] on span "View Cartridges" at bounding box center [1244, 706] width 100 height 15
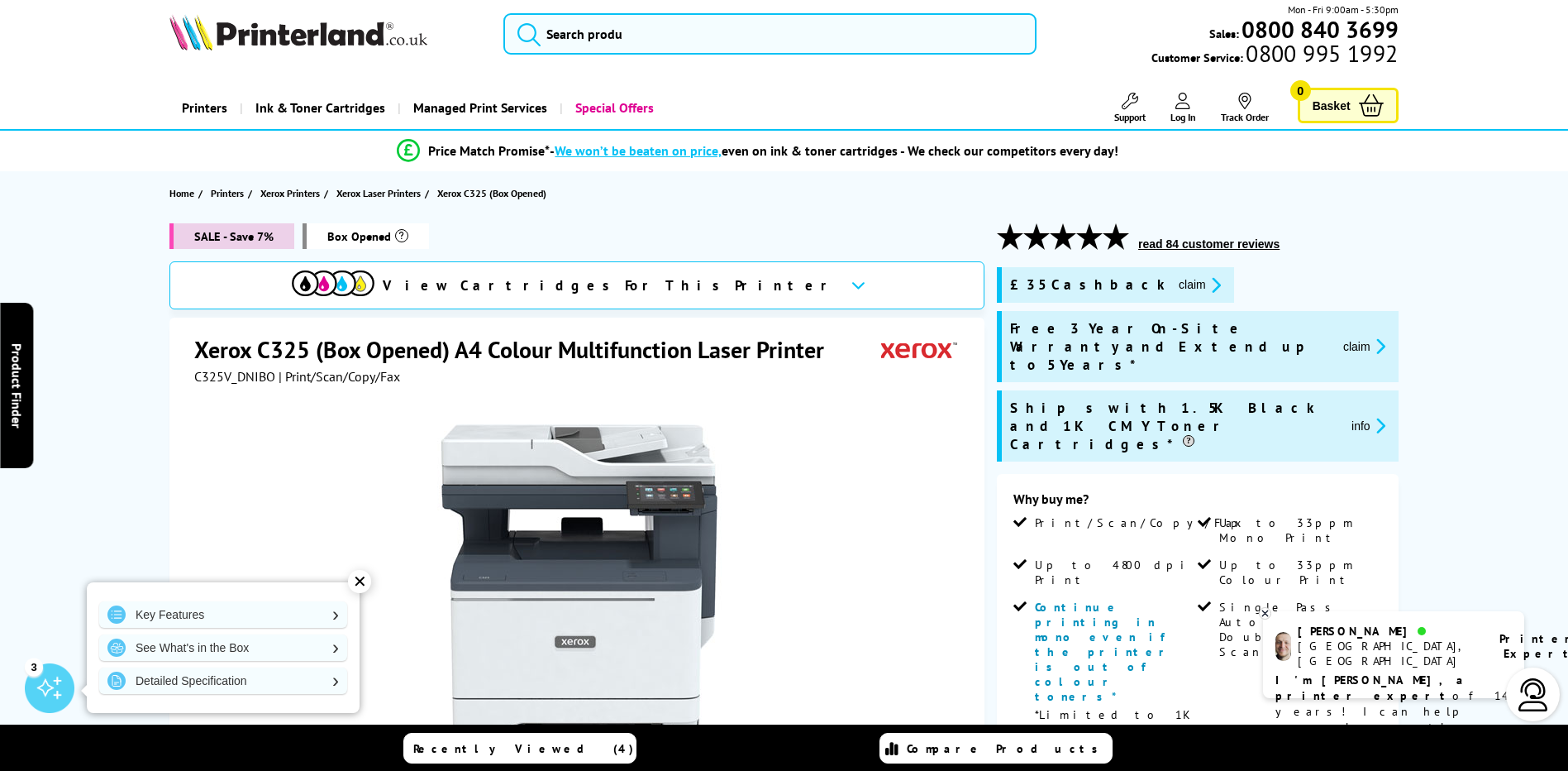
scroll to position [0, 0]
